Goal: Information Seeking & Learning: Learn about a topic

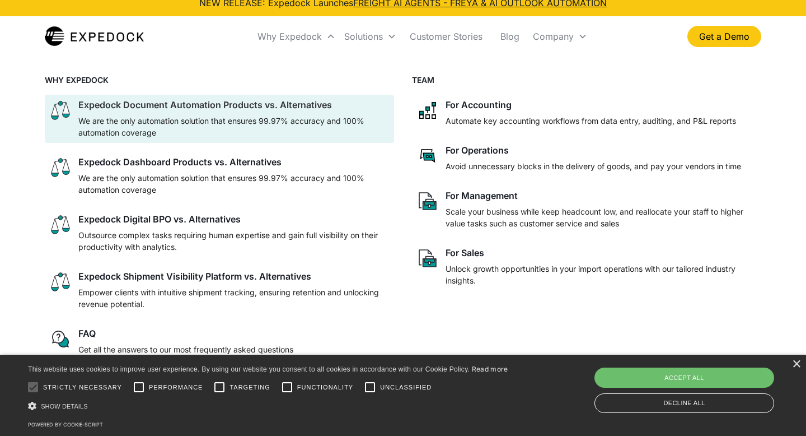
click at [226, 134] on p "We are the only automation solution that ensures 99.97% accuracy and 100% autom…" at bounding box center [233, 127] width 311 height 24
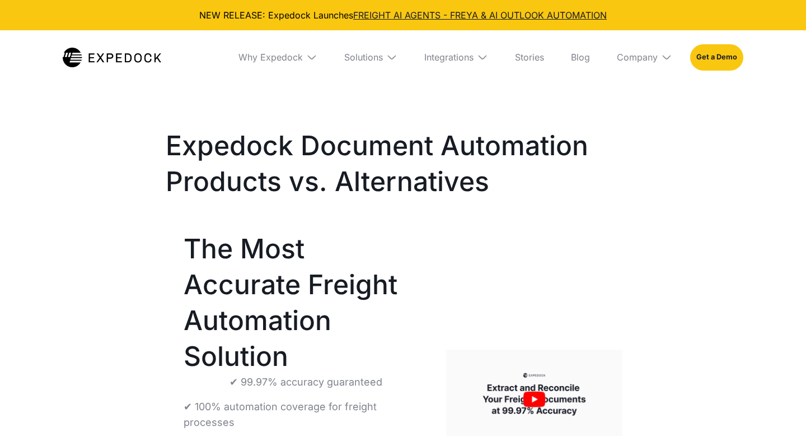
select select
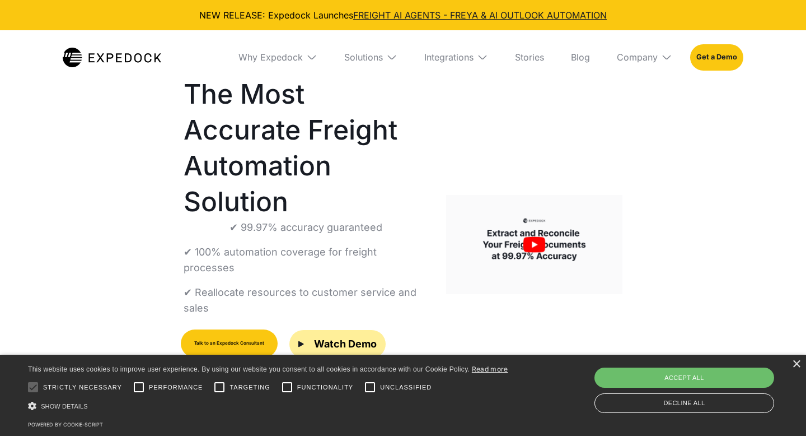
scroll to position [170, 0]
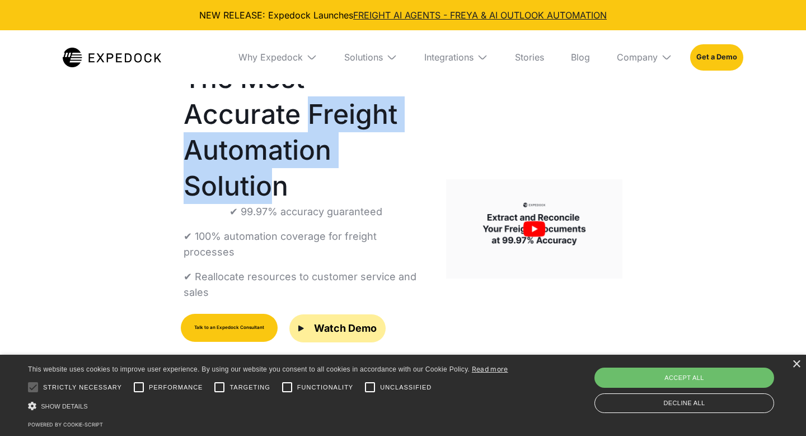
drag, startPoint x: 188, startPoint y: 114, endPoint x: 279, endPoint y: 148, distance: 98.0
click at [279, 148] on h1 "The Most Accurate Freight Automation Solution" at bounding box center [306, 131] width 245 height 143
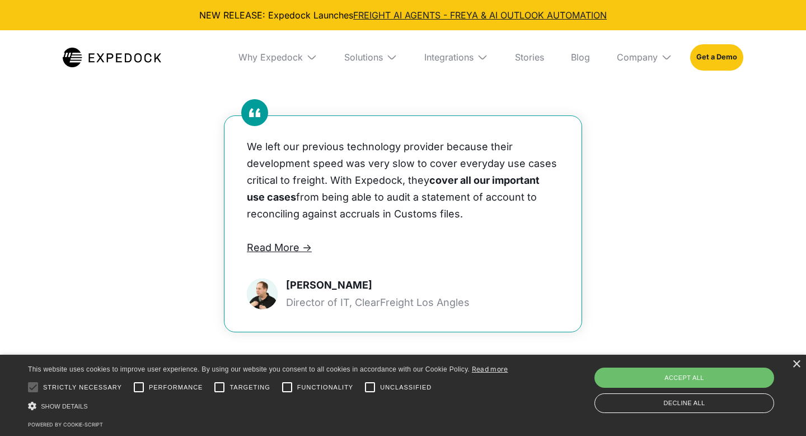
scroll to position [1404, 0]
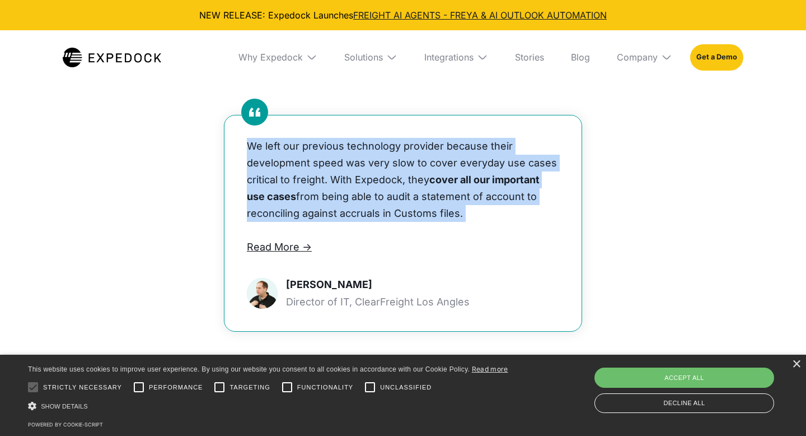
drag, startPoint x: 247, startPoint y: 133, endPoint x: 314, endPoint y: 214, distance: 105.4
click at [314, 214] on div "We left our previous technology provider because their development speed was ve…" at bounding box center [403, 197] width 312 height 118
click at [314, 222] on p "‍" at bounding box center [403, 230] width 312 height 17
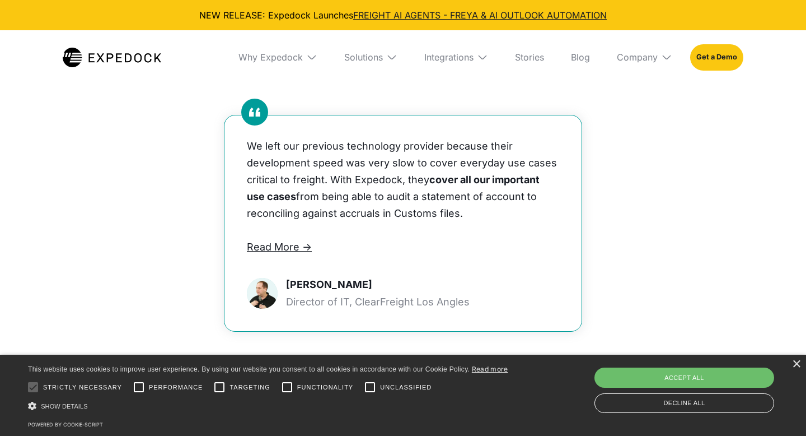
click at [665, 63] on div "Company" at bounding box center [644, 57] width 73 height 54
click at [638, 94] on link "About Us" at bounding box center [644, 98] width 73 height 29
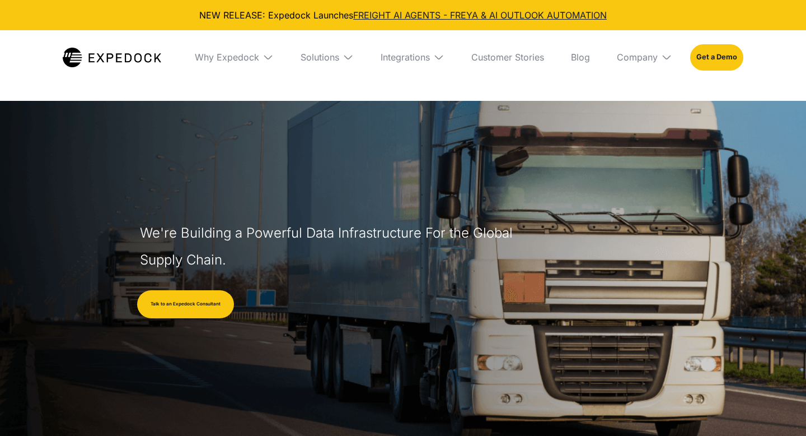
select select
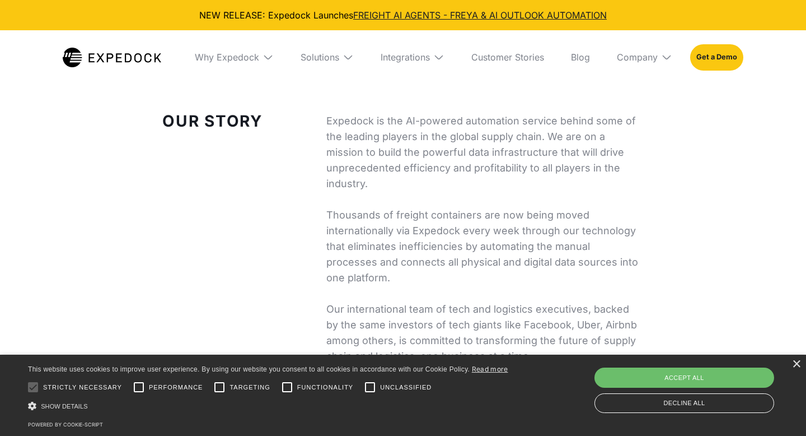
scroll to position [427, 0]
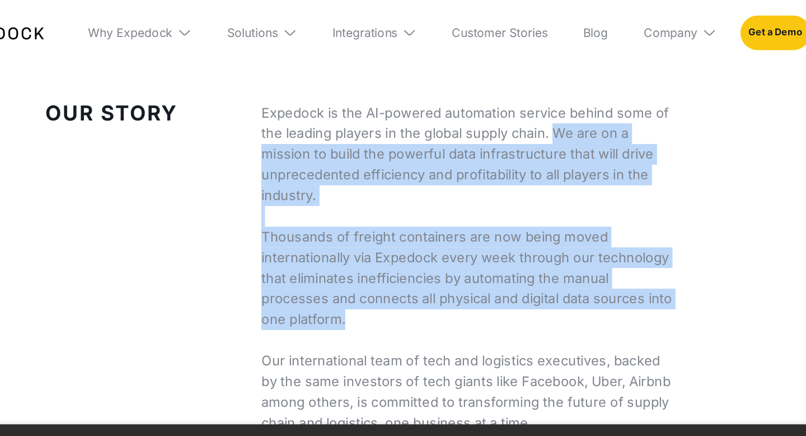
drag, startPoint x: 546, startPoint y: 133, endPoint x: 527, endPoint y: 270, distance: 138.0
click at [526, 270] on p "Expedock is the AI-powered automation service behind some of the leading player…" at bounding box center [484, 235] width 317 height 251
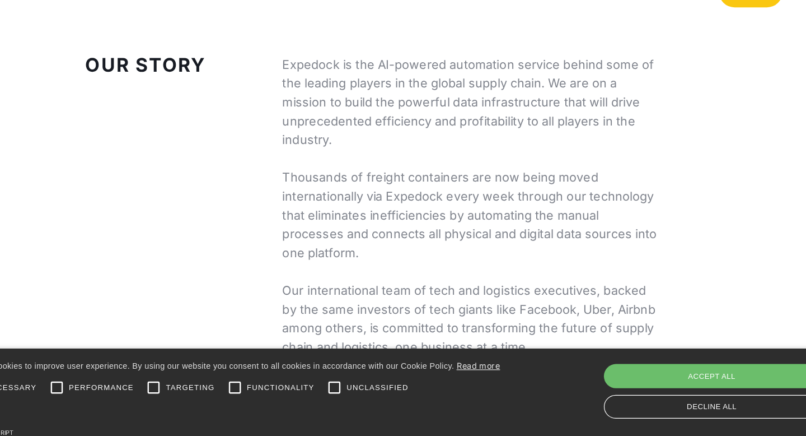
click at [526, 254] on p "Expedock is the AI-powered automation service behind some of the leading player…" at bounding box center [484, 235] width 317 height 251
click at [605, 376] on div "Accept all" at bounding box center [685, 377] width 180 height 20
checkbox input "true"
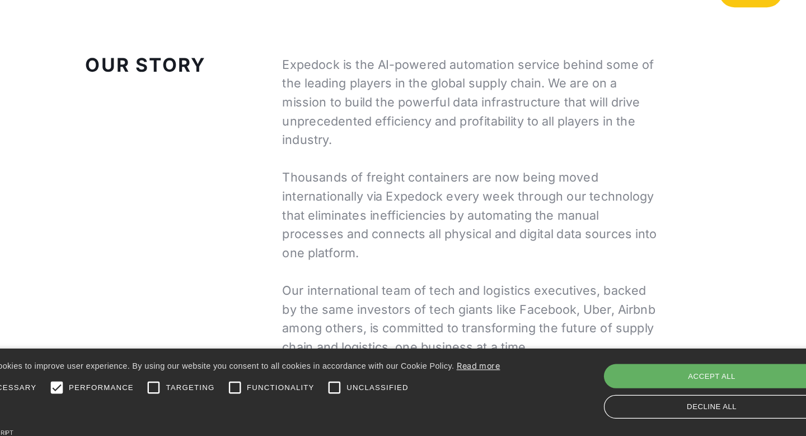
checkbox input "true"
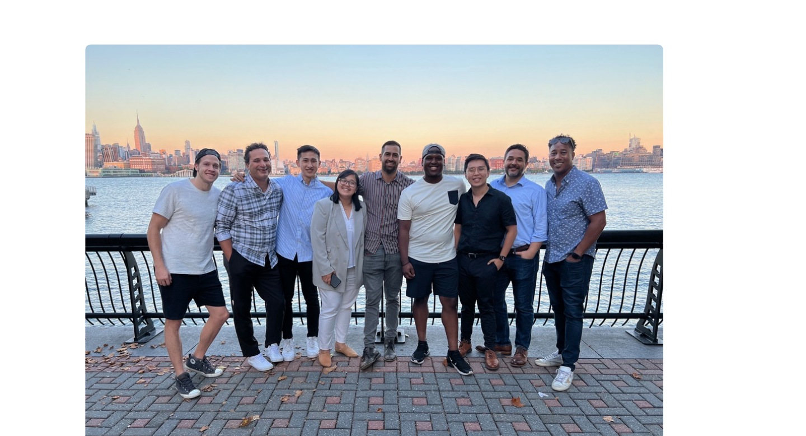
scroll to position [998, 0]
